Goal: Find contact information: Find contact information

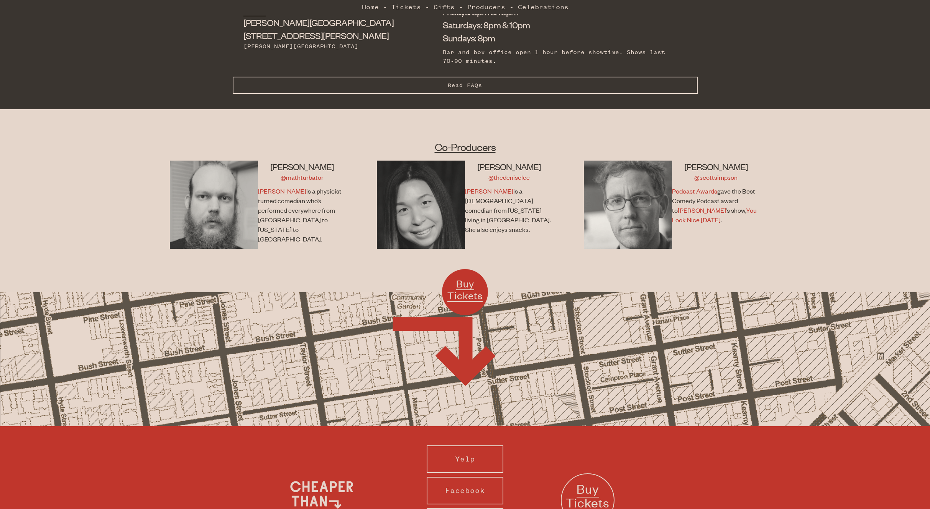
scroll to position [453, 0]
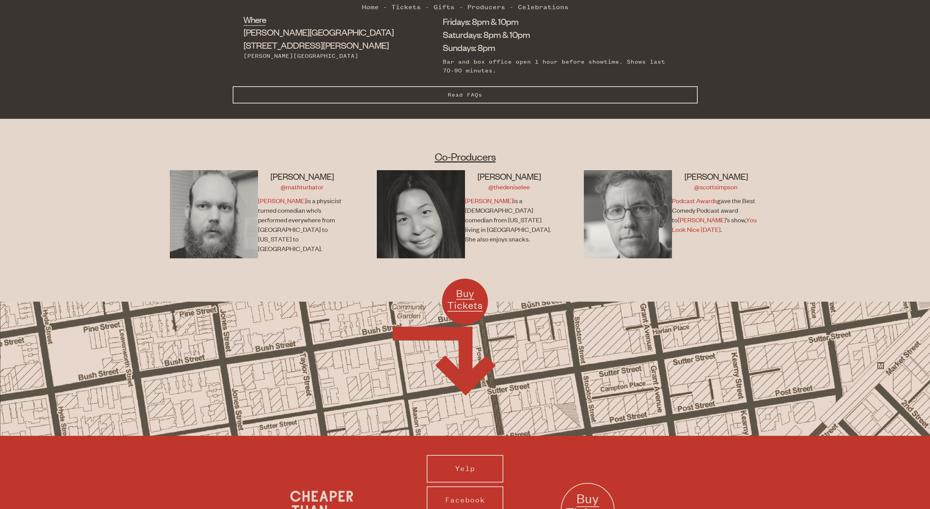
click at [493, 232] on p "Denise is a Taiwanese-American comedian from Texas living in SF. She also enjoy…" at bounding box center [508, 220] width 86 height 48
click at [497, 187] on link "@thedeniselee" at bounding box center [508, 186] width 41 height 8
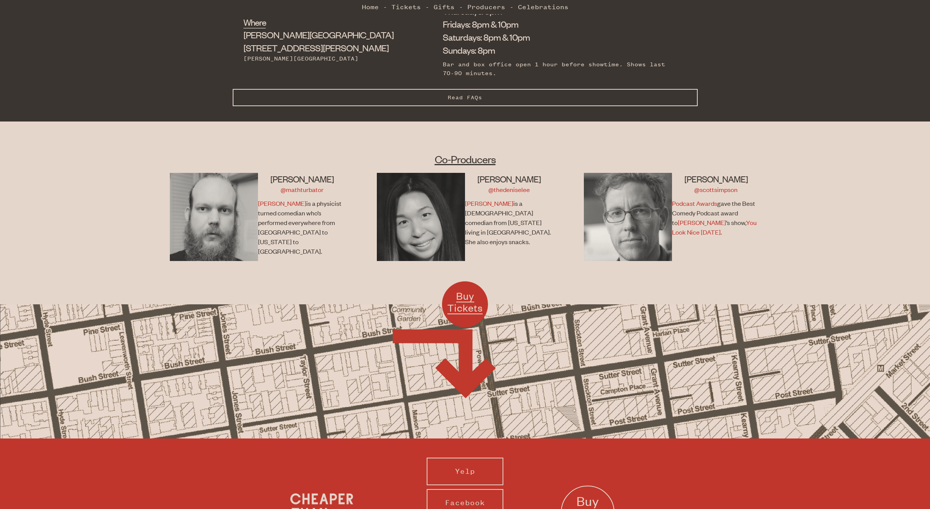
scroll to position [452, 0]
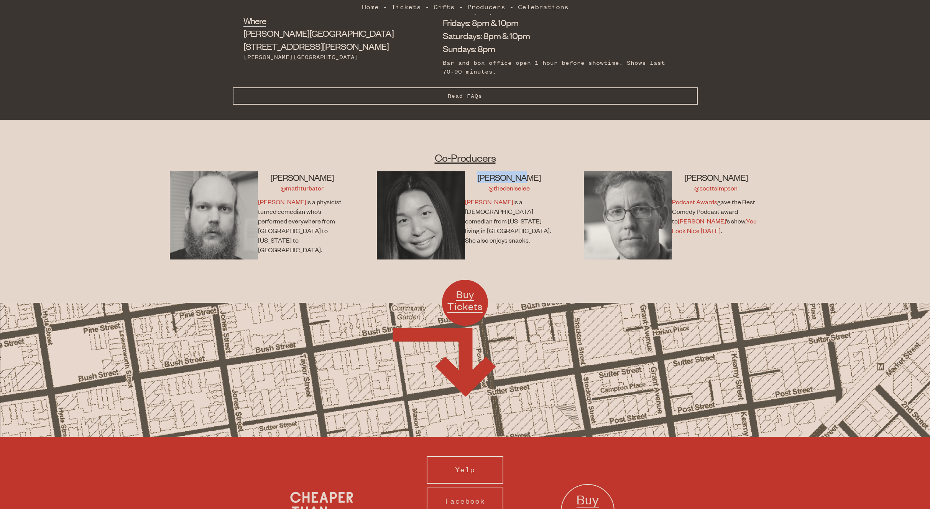
drag, startPoint x: 536, startPoint y: 178, endPoint x: 487, endPoint y: 178, distance: 48.7
click at [487, 178] on h3 "[PERSON_NAME]" at bounding box center [509, 177] width 88 height 12
copy h3 "[PERSON_NAME]"
drag, startPoint x: 283, startPoint y: 174, endPoint x: 322, endPoint y: 179, distance: 38.9
click at [322, 179] on h3 "[PERSON_NAME]" at bounding box center [302, 177] width 88 height 12
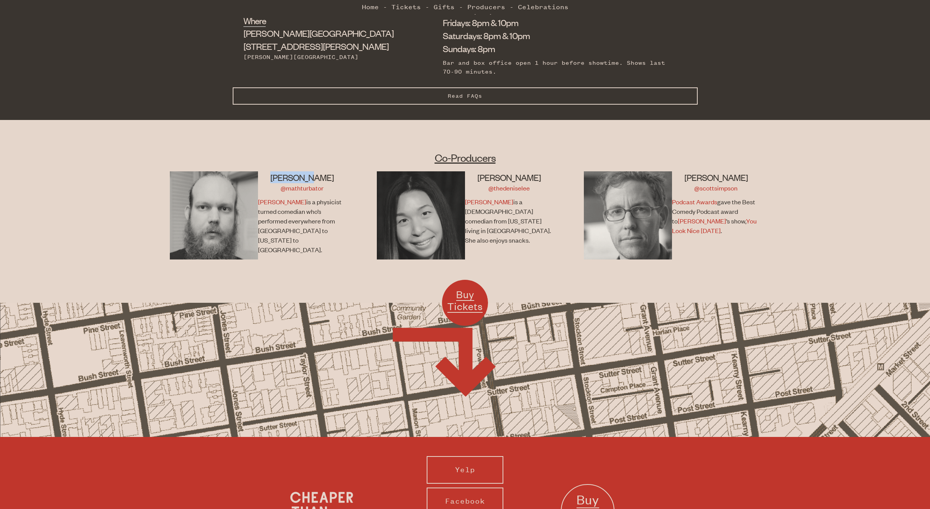
copy h3 "[PERSON_NAME]"
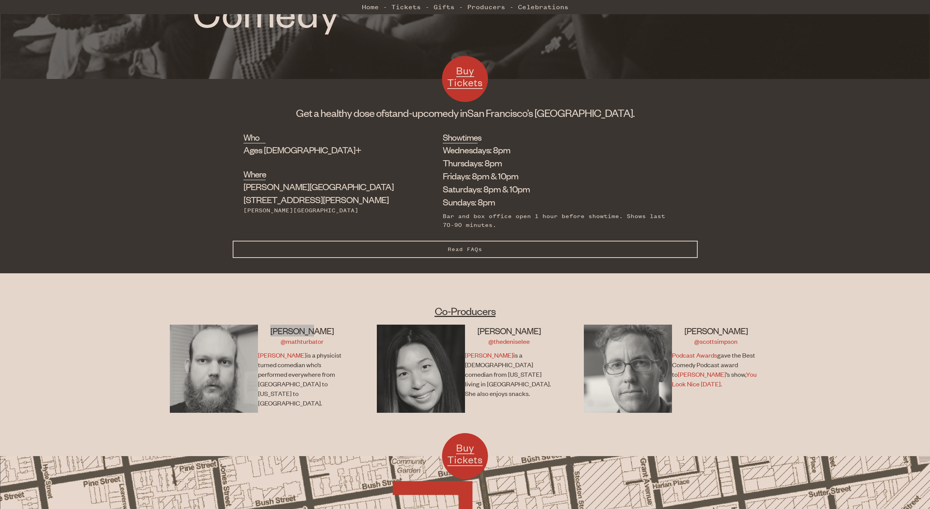
scroll to position [299, 0]
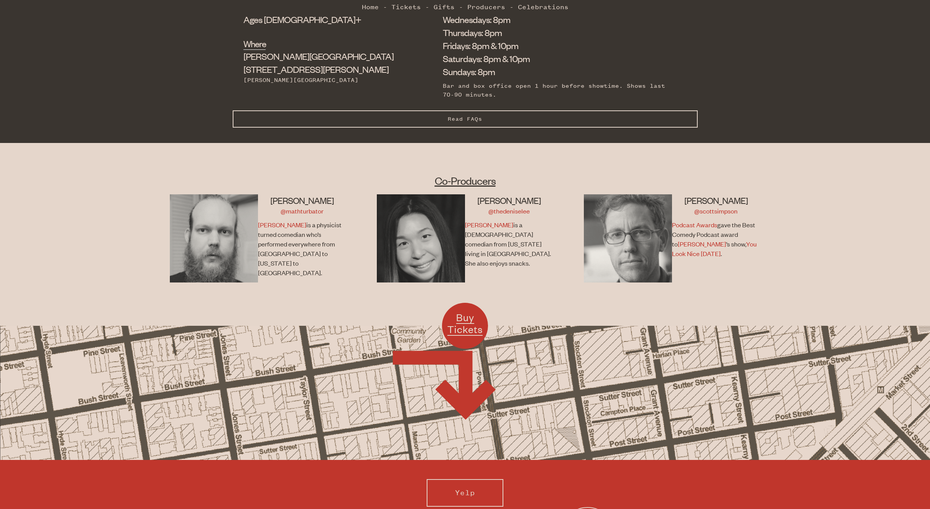
scroll to position [558, 0]
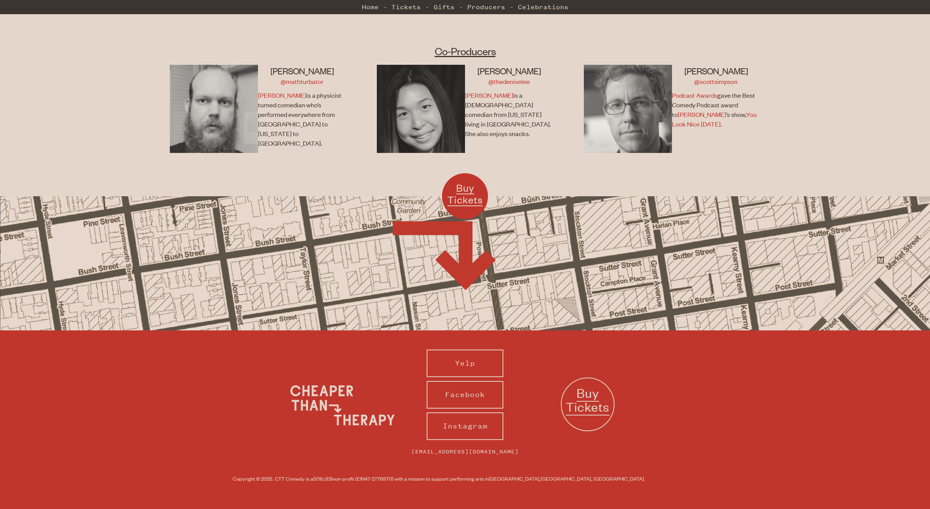
click at [912, 221] on div "Buy Tickets" at bounding box center [465, 263] width 930 height 134
click at [15, 509] on img at bounding box center [7, 518] width 15 height 15
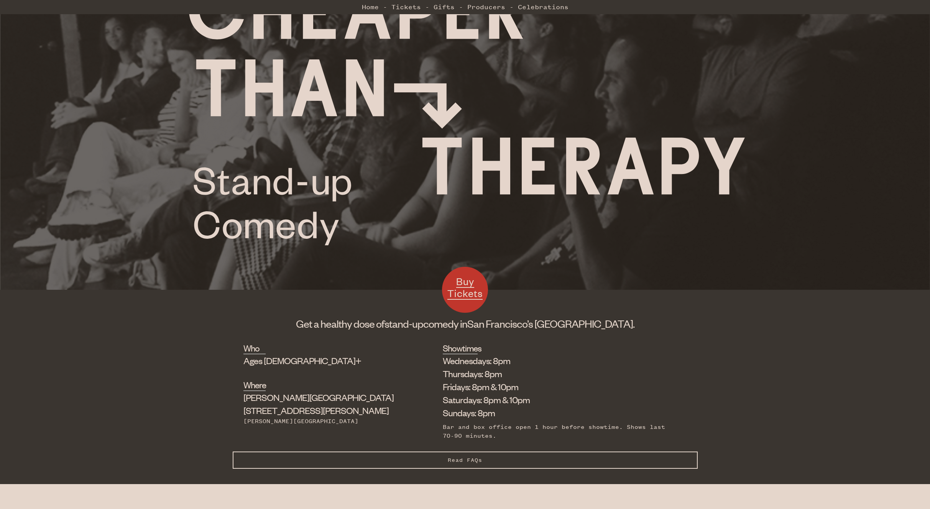
scroll to position [58, 0]
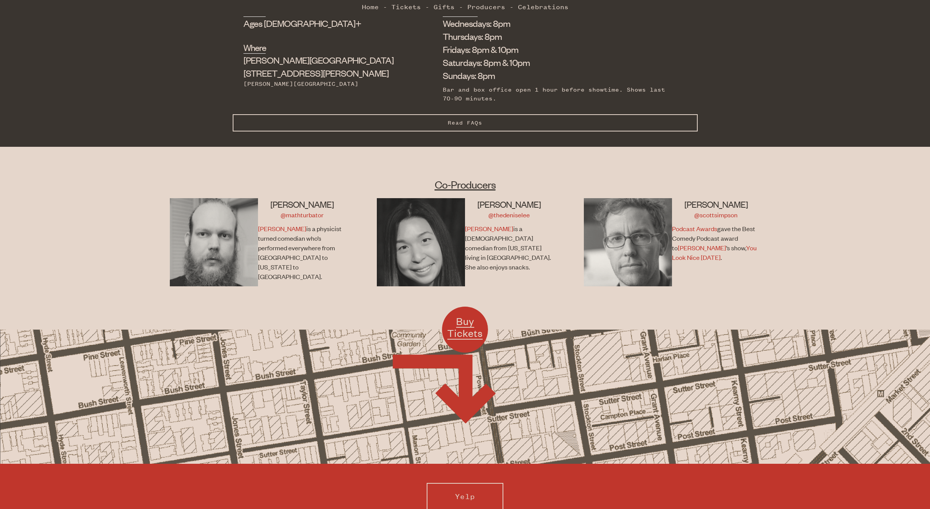
scroll to position [533, 0]
